Goal: Find contact information: Find contact information

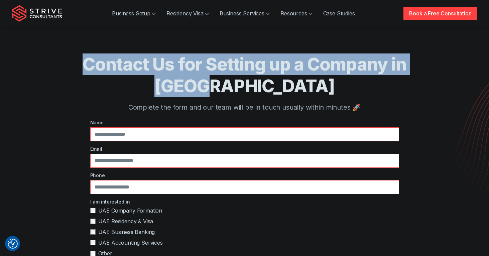
drag, startPoint x: 431, startPoint y: 64, endPoint x: 60, endPoint y: 67, distance: 371.2
click at [60, 67] on h1 "Contact Us for Setting up a Company in [GEOGRAPHIC_DATA]" at bounding box center [245, 75] width 412 height 43
copy h1 "Contact Us for Setting up a Company in [GEOGRAPHIC_DATA]"
click at [36, 13] on img "Strive Consultants" at bounding box center [37, 13] width 50 height 17
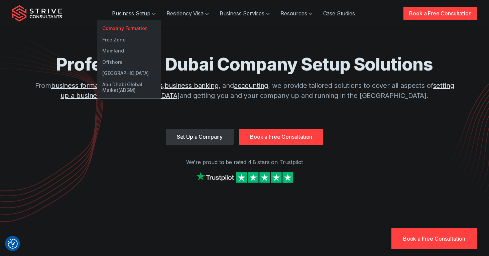
click at [136, 30] on link "Company Formation" at bounding box center [129, 28] width 64 height 11
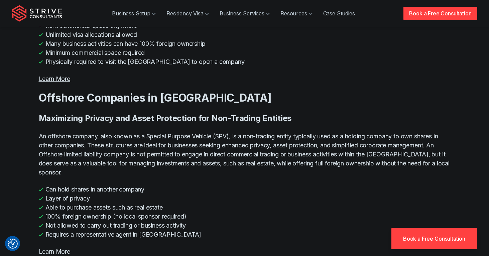
scroll to position [1424, 0]
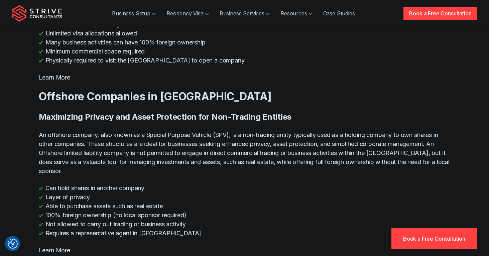
click at [42, 247] on link "Learn More" at bounding box center [54, 250] width 31 height 7
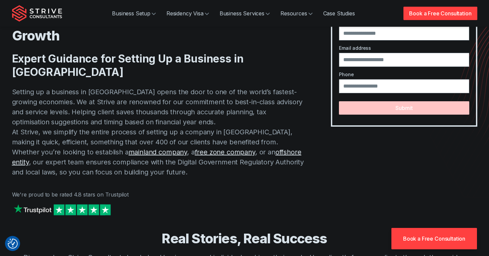
scroll to position [0, 0]
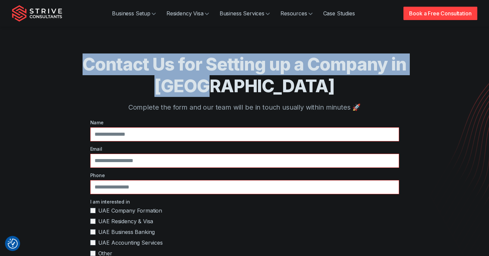
drag, startPoint x: 422, startPoint y: 65, endPoint x: 22, endPoint y: 55, distance: 399.8
click at [22, 55] on section "Contact Us for Setting up a Company in [GEOGRAPHIC_DATA] Complete the form and …" at bounding box center [244, 227] width 489 height 454
copy h1 "Contact Us for Setting up a Company in [GEOGRAPHIC_DATA]"
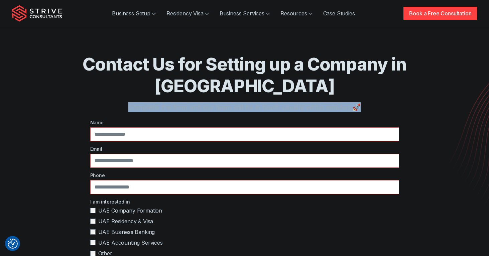
drag, startPoint x: 364, startPoint y: 84, endPoint x: 130, endPoint y: 83, distance: 234.1
click at [130, 102] on p "Complete the form and our team will be in touch usually within minutes 🚀" at bounding box center [245, 107] width 412 height 10
copy p "Complete the form and our team will be in touch usually within minutes 🚀"
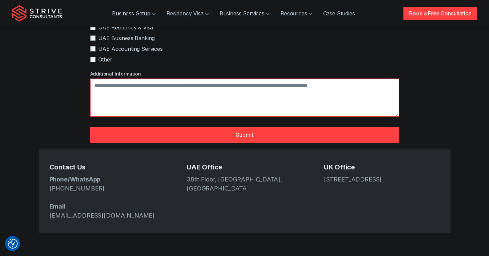
scroll to position [277, 0]
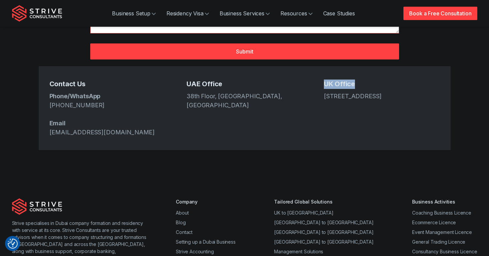
drag, startPoint x: 362, startPoint y: 67, endPoint x: 324, endPoint y: 64, distance: 38.6
click at [324, 80] on h5 "UK Office" at bounding box center [382, 84] width 116 height 9
copy h5 "UK Office"
drag, startPoint x: 377, startPoint y: 84, endPoint x: 324, endPoint y: 72, distance: 54.1
click at [324, 92] on address "[STREET_ADDRESS]" at bounding box center [382, 96] width 116 height 9
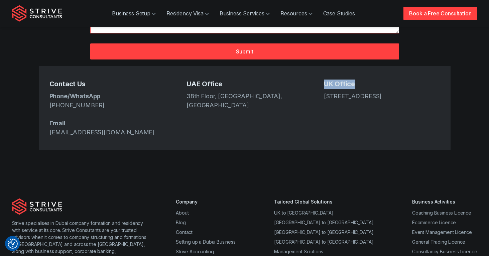
copy address "[STREET_ADDRESS]"
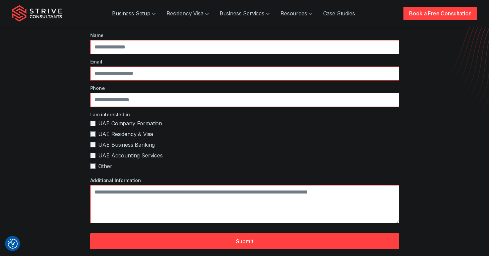
scroll to position [0, 0]
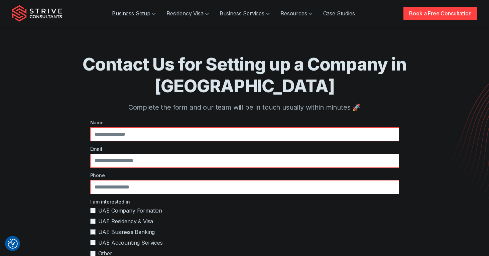
click at [34, 12] on img "Strive Consultants" at bounding box center [37, 13] width 50 height 17
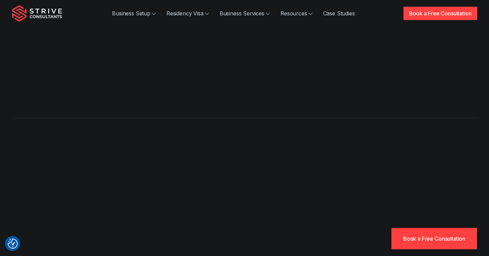
drag, startPoint x: 67, startPoint y: 100, endPoint x: 265, endPoint y: 286, distance: 271.8
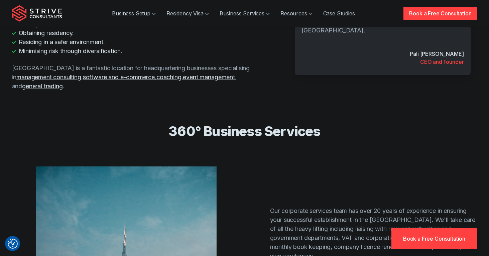
click at [207, 123] on h2 "360° Business Services" at bounding box center [245, 131] width 428 height 17
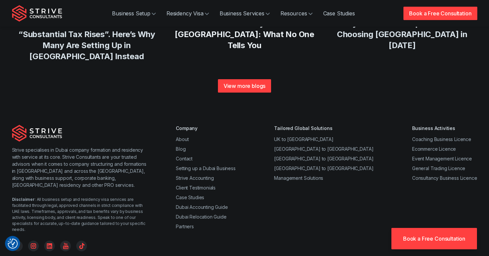
scroll to position [2629, 0]
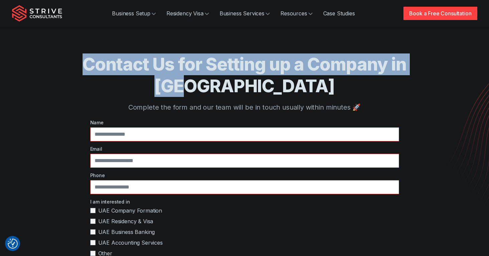
click at [418, 55] on h1 "Contact Us for Setting up a Company in [GEOGRAPHIC_DATA]" at bounding box center [245, 75] width 412 height 43
click at [419, 55] on h1 "Contact Us for Setting up a Company in [GEOGRAPHIC_DATA]" at bounding box center [245, 75] width 412 height 43
drag, startPoint x: 73, startPoint y: 62, endPoint x: 432, endPoint y: 71, distance: 359.3
click at [431, 71] on h1 "Contact Us for Setting up a Company in [GEOGRAPHIC_DATA]" at bounding box center [245, 75] width 412 height 43
click at [434, 72] on h1 "Contact Us for Setting up a Company in [GEOGRAPHIC_DATA]" at bounding box center [245, 75] width 412 height 43
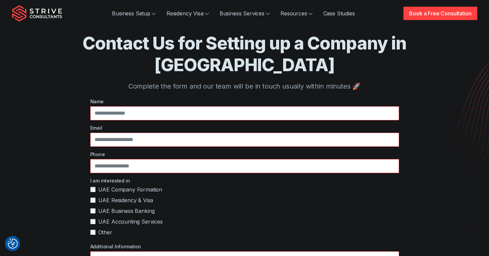
scroll to position [24, 0]
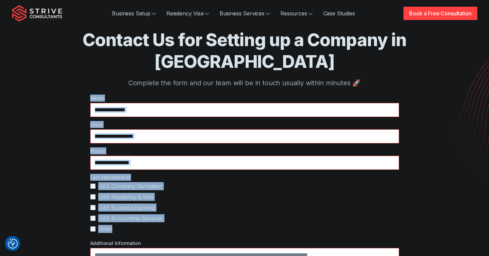
drag, startPoint x: 96, startPoint y: 69, endPoint x: 198, endPoint y: 236, distance: 195.9
click at [198, 236] on div "Contact Us for Setting up a Company in [GEOGRAPHIC_DATA] Complete the form and …" at bounding box center [245, 203] width 412 height 454
